Goal: Task Accomplishment & Management: Manage account settings

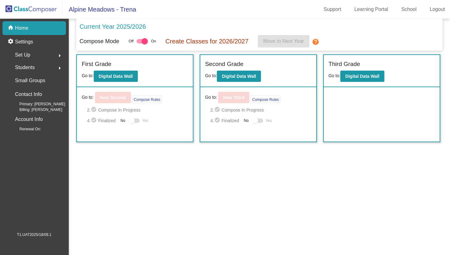
click at [31, 67] on span "Students" at bounding box center [25, 67] width 20 height 9
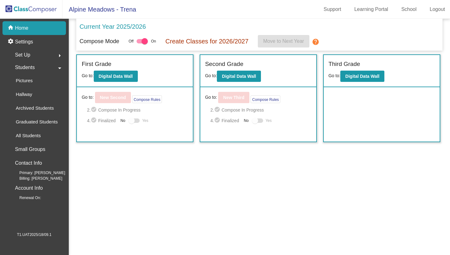
click at [30, 55] on span "Set Up" at bounding box center [22, 55] width 15 height 9
click at [24, 70] on p "Identifiers" at bounding box center [26, 67] width 20 height 7
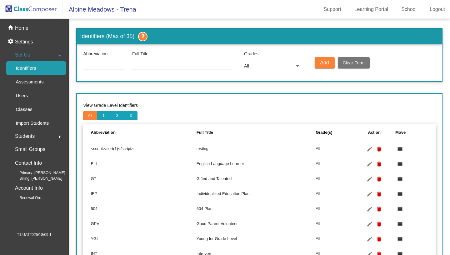
click at [36, 134] on div "Students arrow_right" at bounding box center [36, 136] width 60 height 12
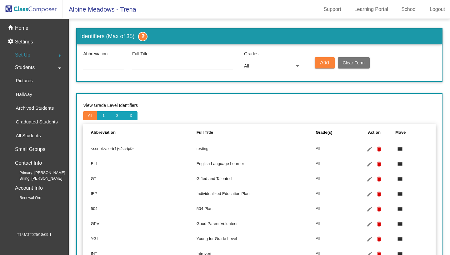
click at [36, 134] on p "All Students" at bounding box center [28, 135] width 25 height 7
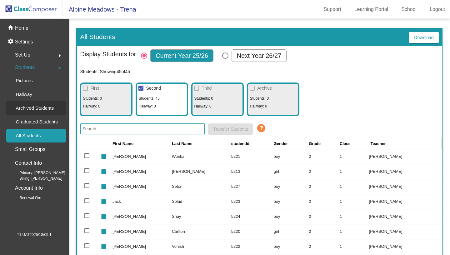
click at [34, 111] on p "Archived Students" at bounding box center [35, 107] width 38 height 7
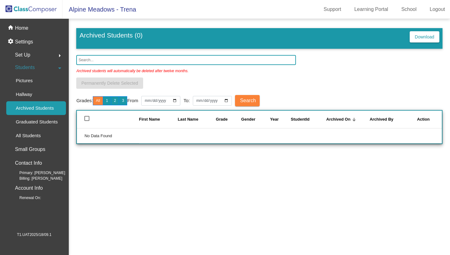
click at [20, 52] on span "Set Up" at bounding box center [22, 55] width 15 height 9
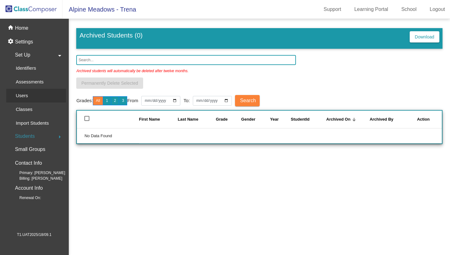
click at [25, 94] on p "Users" at bounding box center [22, 95] width 12 height 7
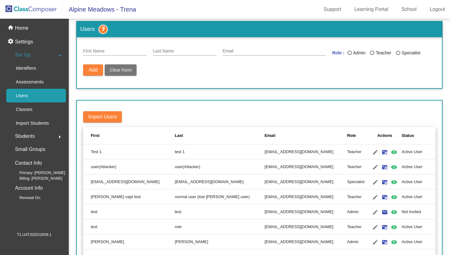
scroll to position [11, 0]
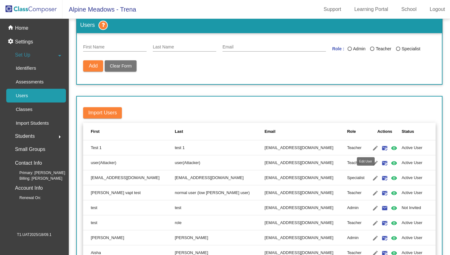
click at [371, 150] on mat-icon "edit" at bounding box center [374, 147] width 7 height 7
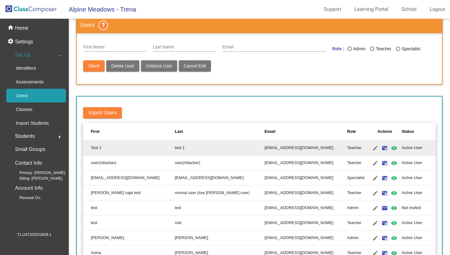
type input "Test 1"
type input "test 1"
type input "[EMAIL_ADDRESS][DOMAIN_NAME]"
radio input "true"
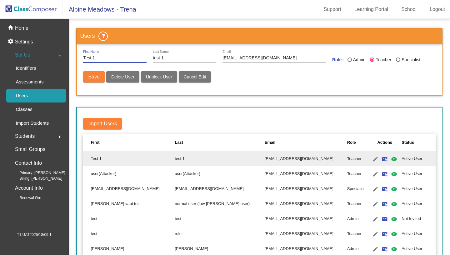
scroll to position [0, 0]
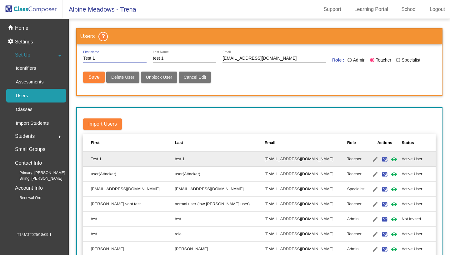
click at [132, 79] on span "Delete User" at bounding box center [122, 77] width 23 height 5
radio input "false"
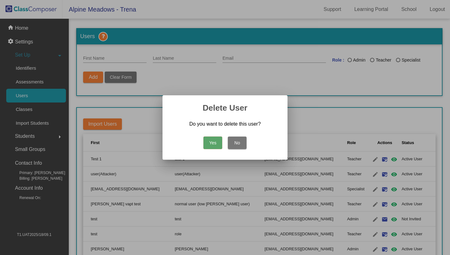
click at [212, 146] on button "Yes" at bounding box center [212, 143] width 19 height 12
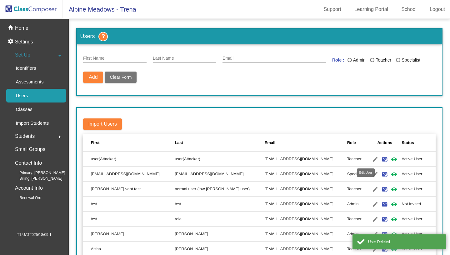
click at [371, 159] on mat-icon "edit" at bounding box center [374, 159] width 7 height 7
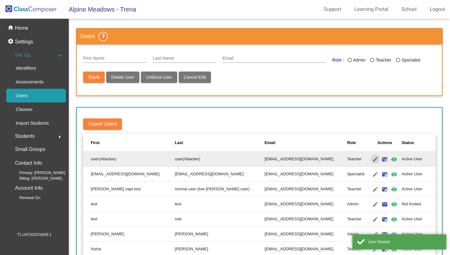
type input "user(Attacker)"
type input "[EMAIL_ADDRESS][DOMAIN_NAME]"
radio input "true"
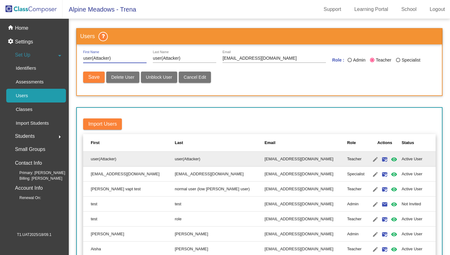
click at [130, 74] on button "Delete User" at bounding box center [122, 77] width 33 height 11
radio input "false"
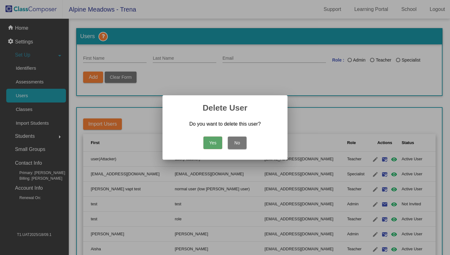
click at [216, 142] on button "Yes" at bounding box center [212, 143] width 19 height 12
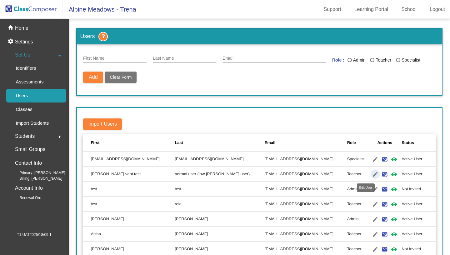
click at [371, 175] on mat-icon "edit" at bounding box center [374, 174] width 7 height 7
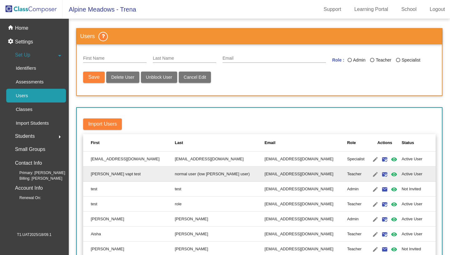
type input "[PERSON_NAME] vapt test"
type input "normal user (low [PERSON_NAME] user)"
type input "[EMAIL_ADDRESS][DOMAIN_NAME]"
radio input "true"
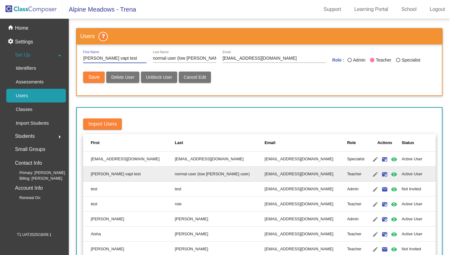
click at [132, 78] on span "Delete User" at bounding box center [122, 77] width 23 height 5
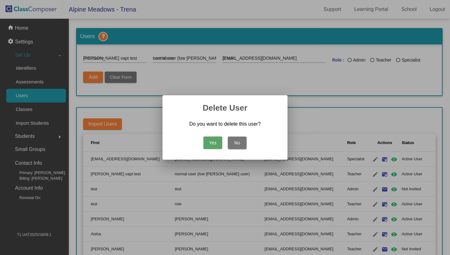
radio input "false"
click at [216, 144] on button "Yes" at bounding box center [212, 143] width 19 height 12
